Goal: Information Seeking & Learning: Learn about a topic

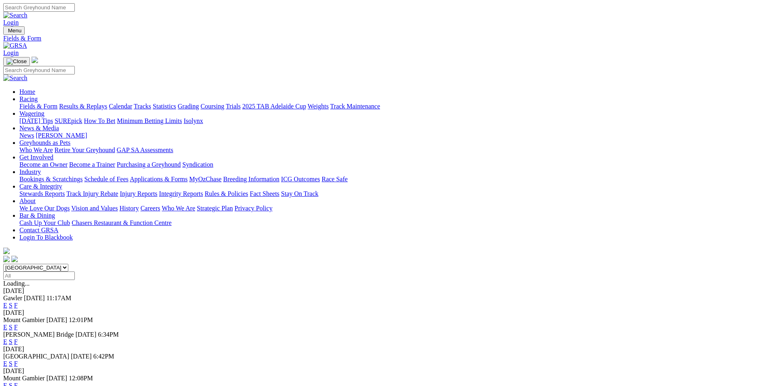
click at [18, 324] on link "F" at bounding box center [16, 327] width 4 height 7
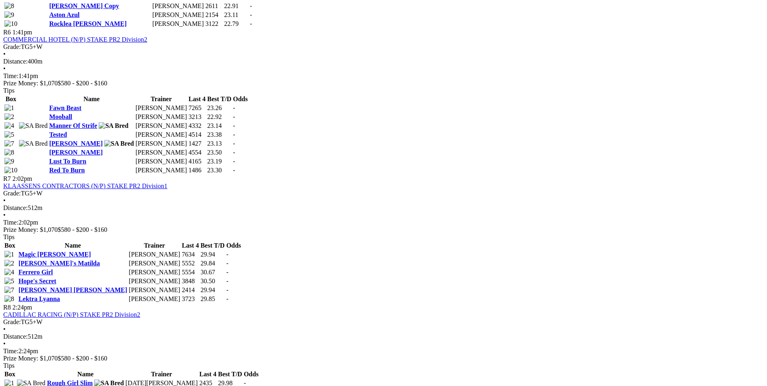
scroll to position [849, 0]
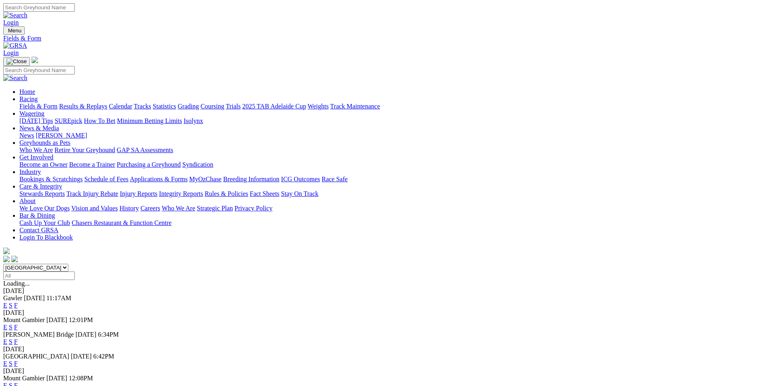
click at [18, 382] on link "F" at bounding box center [16, 385] width 4 height 7
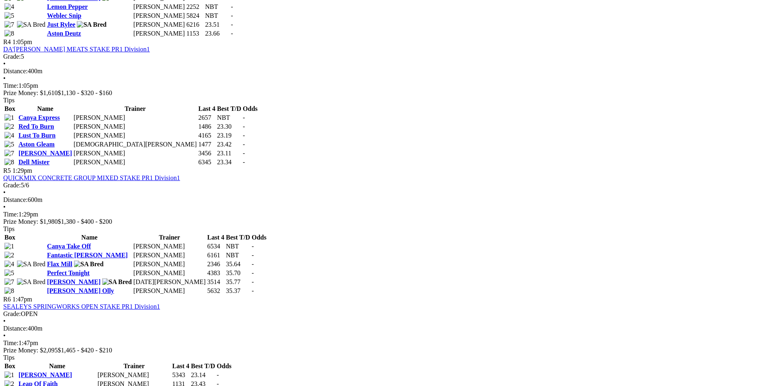
scroll to position [768, 0]
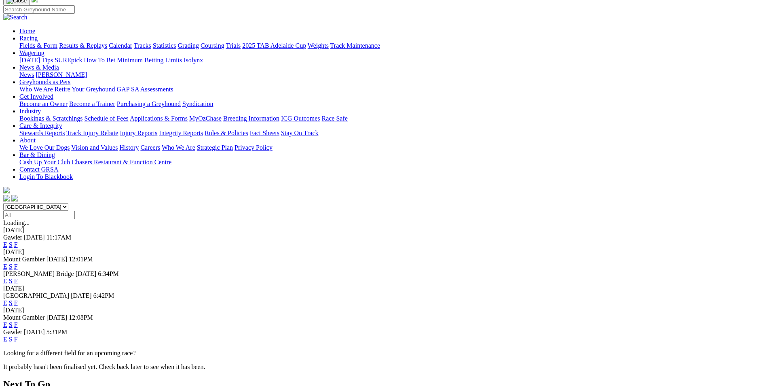
scroll to position [81, 0]
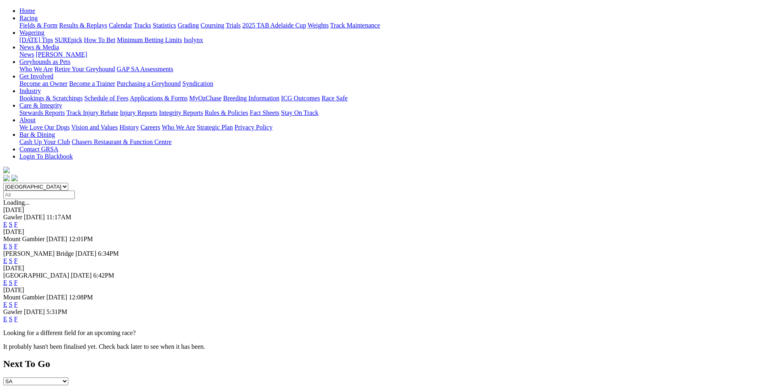
click at [18, 279] on link "F" at bounding box center [16, 282] width 4 height 7
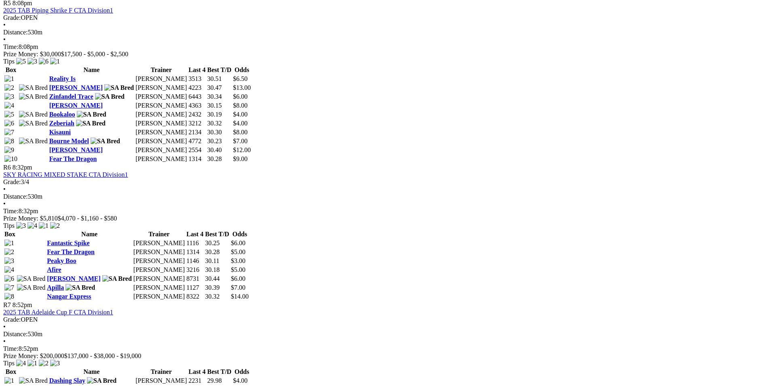
scroll to position [1051, 0]
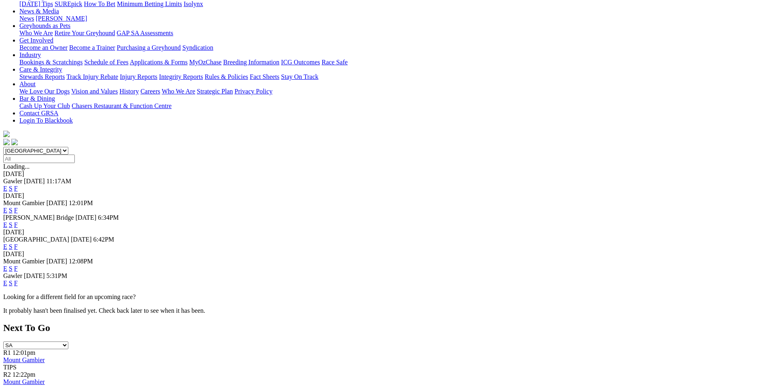
scroll to position [121, 0]
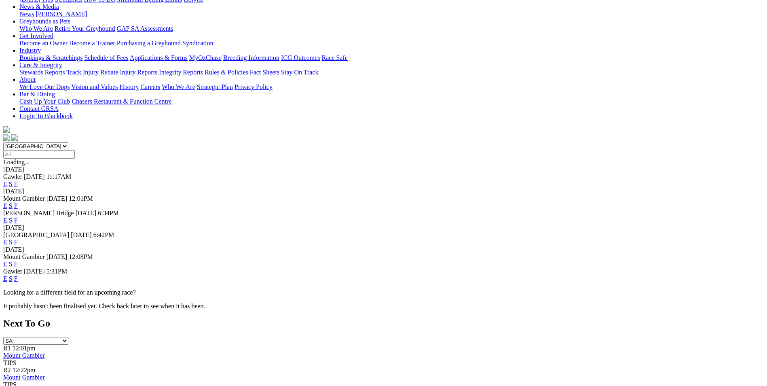
click at [18, 260] on link "F" at bounding box center [16, 263] width 4 height 7
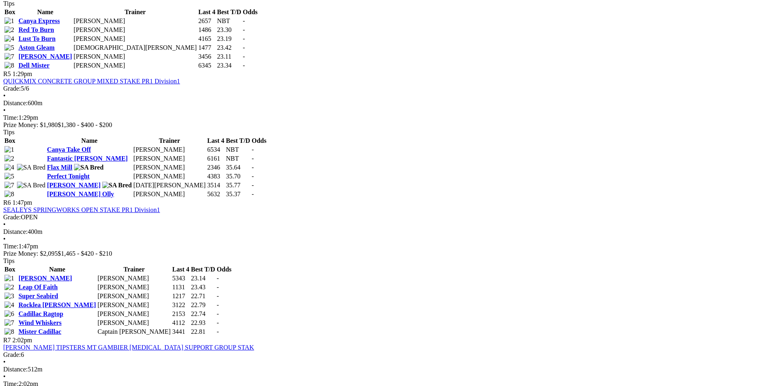
scroll to position [971, 0]
